Goal: Manage account settings

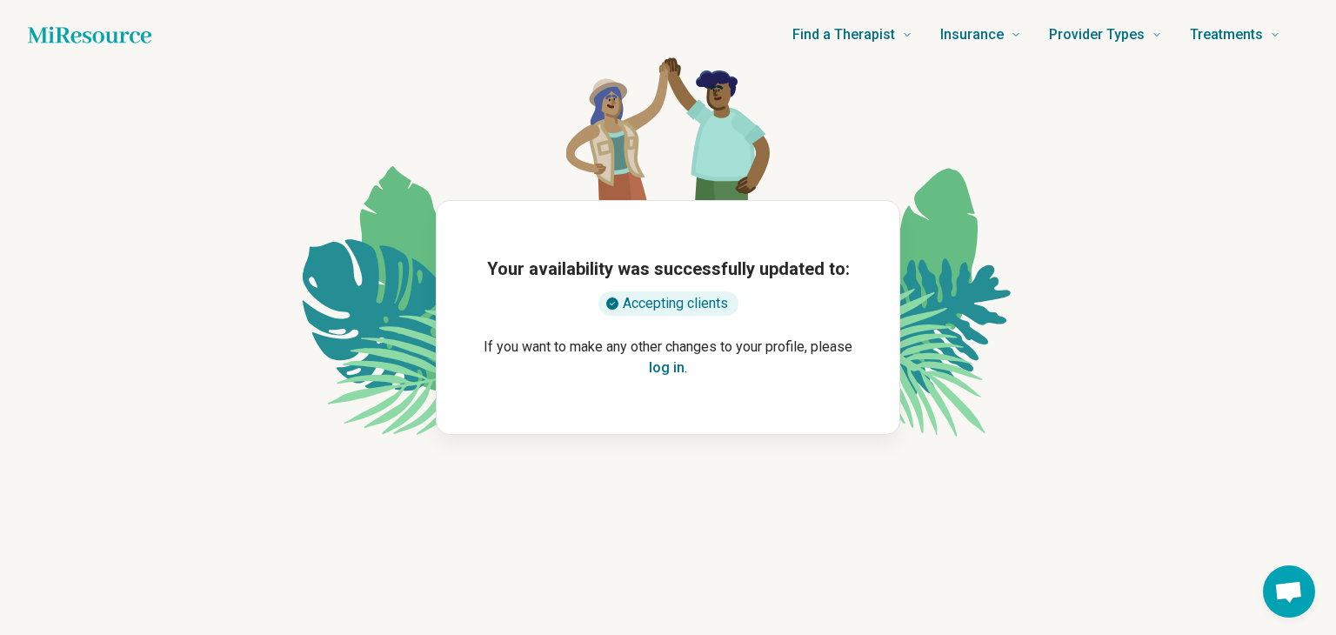
click at [657, 379] on div "Your availability was successfully updated to: Accepting clients If you want to…" at bounding box center [668, 317] width 465 height 235
click at [663, 369] on button "log in" at bounding box center [667, 368] width 36 height 21
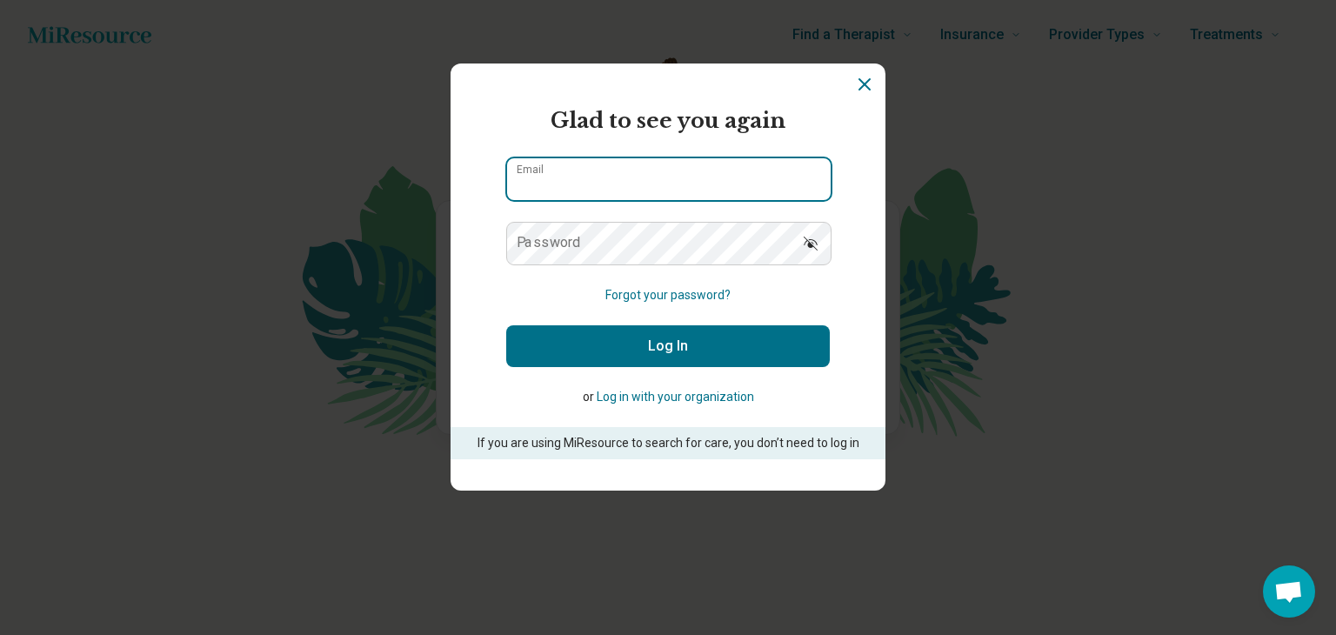
type input "**********"
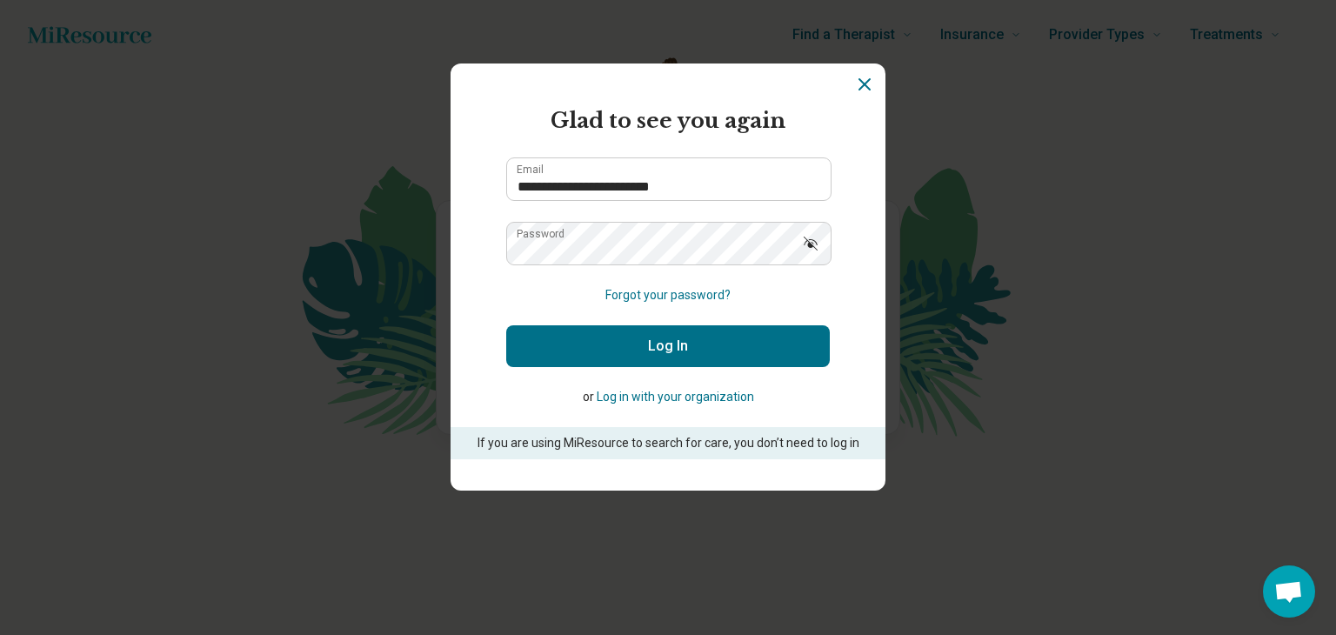
click at [686, 346] on button "Log In" at bounding box center [668, 346] width 324 height 42
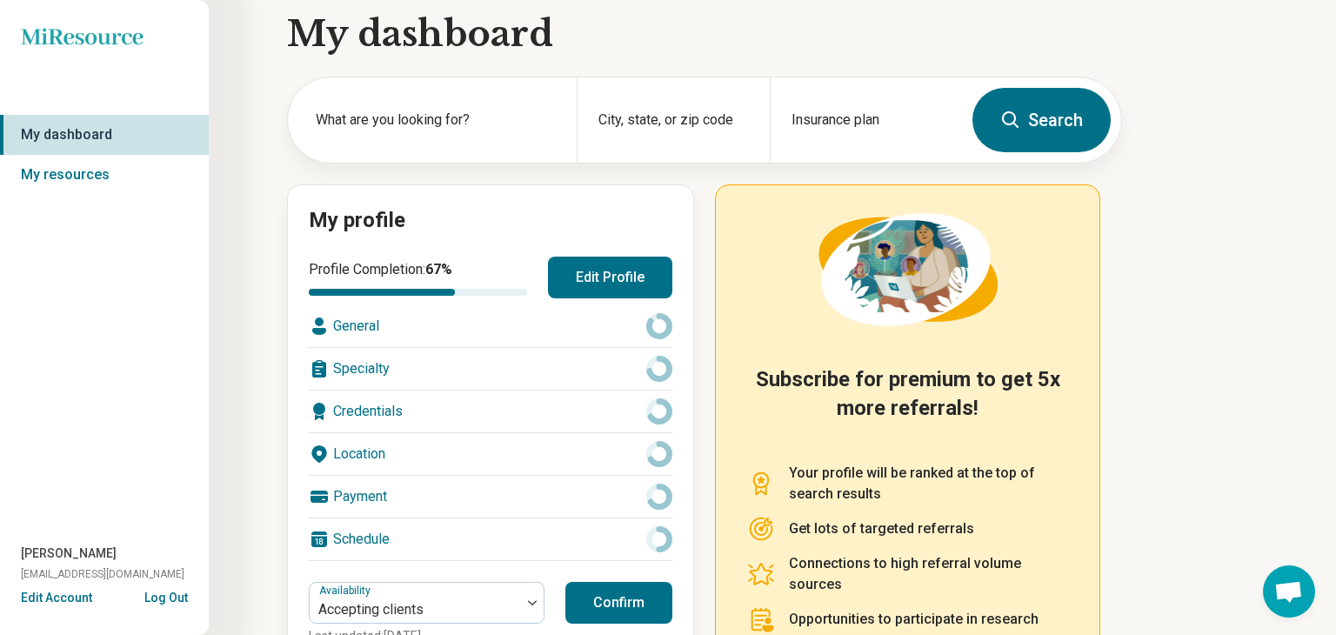
scroll to position [25, 0]
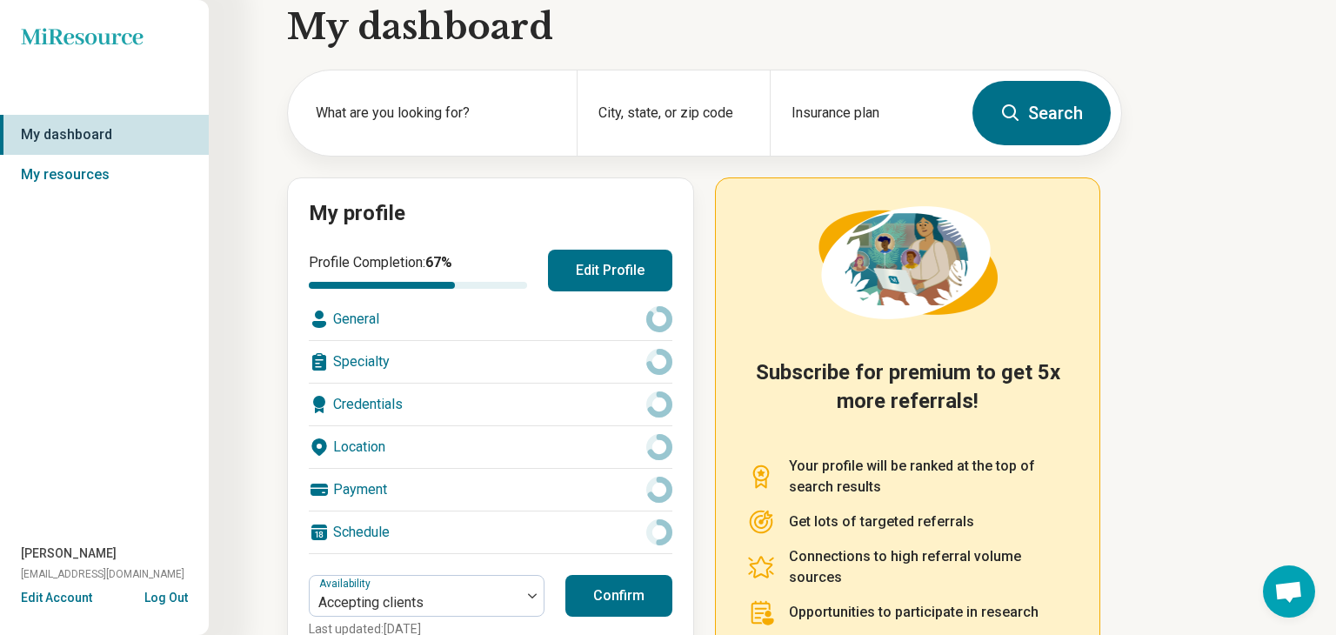
click at [623, 266] on button "Edit Profile" at bounding box center [610, 271] width 124 height 42
